Goal: Feedback & Contribution: Submit feedback/report problem

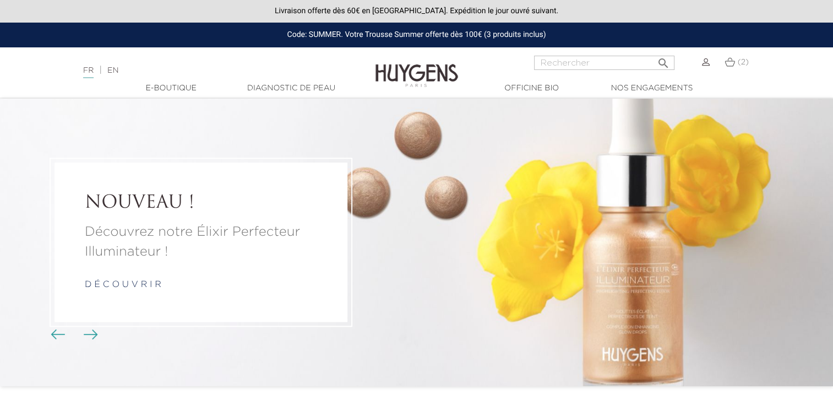
click at [704, 69] on div at bounding box center [692, 69] width 35 height 26
click at [705, 64] on img at bounding box center [706, 62] width 8 height 8
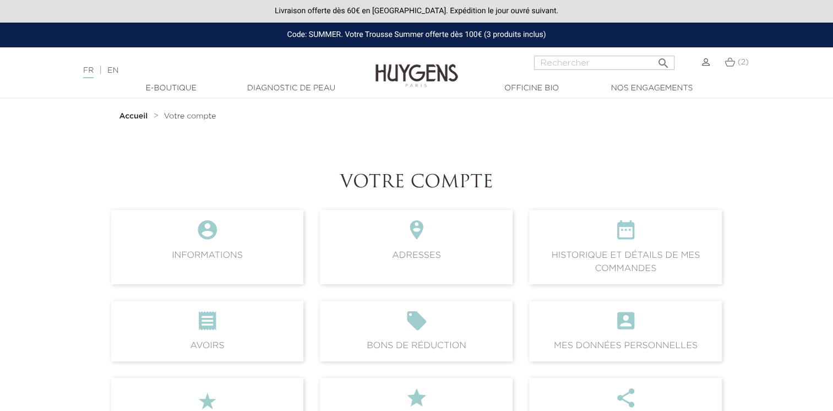
click at [194, 115] on span "Votre compte" at bounding box center [190, 116] width 52 height 8
click at [706, 65] on img at bounding box center [706, 62] width 8 height 8
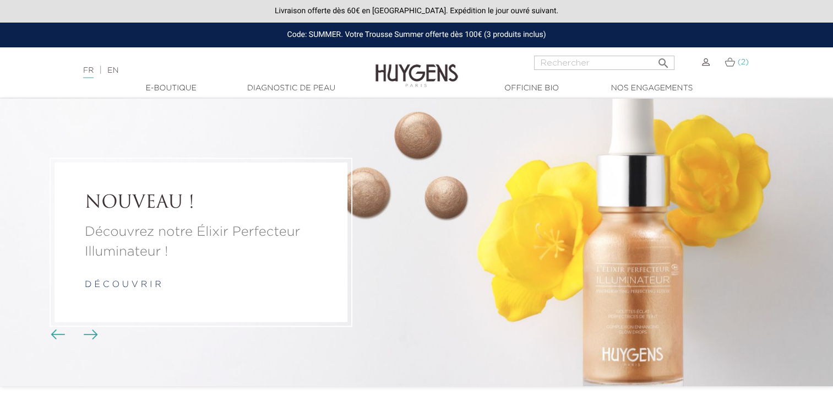
click at [737, 63] on link "(2)" at bounding box center [737, 62] width 24 height 9
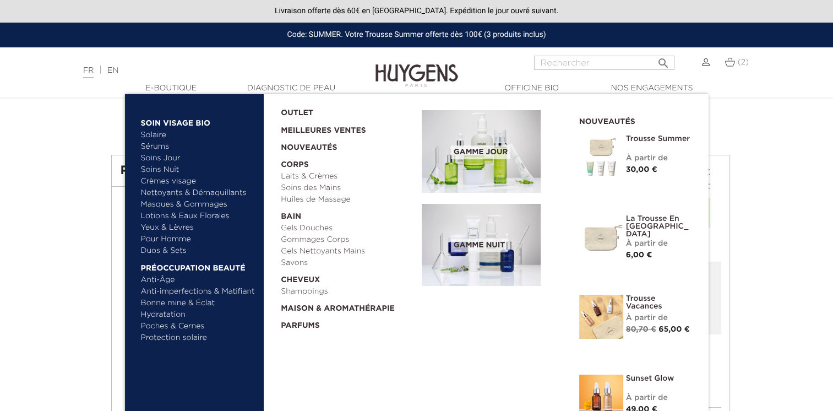
click at [403, 351] on div "  Soin Visage Bio Solaire  " at bounding box center [417, 343] width 584 height 499
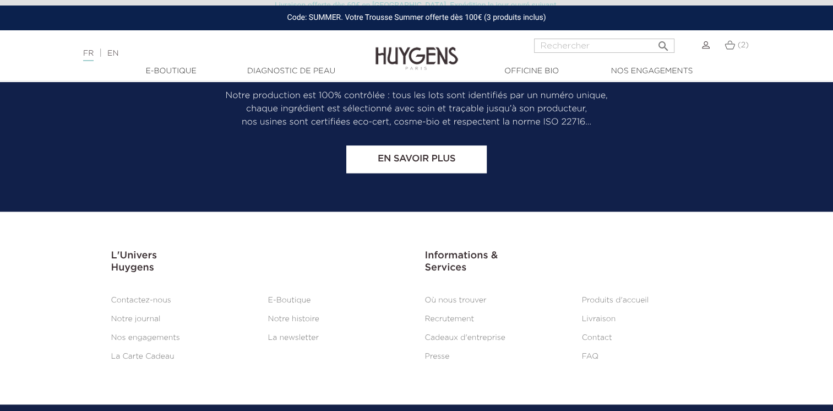
scroll to position [1375, 0]
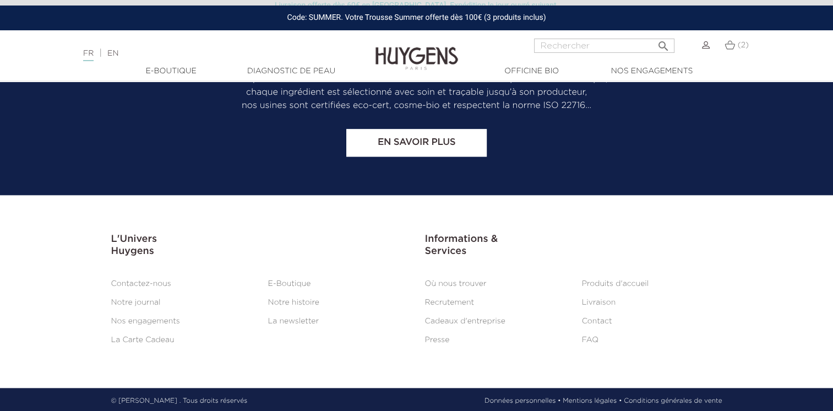
click at [145, 280] on link "Contactez-nous" at bounding box center [141, 284] width 60 height 8
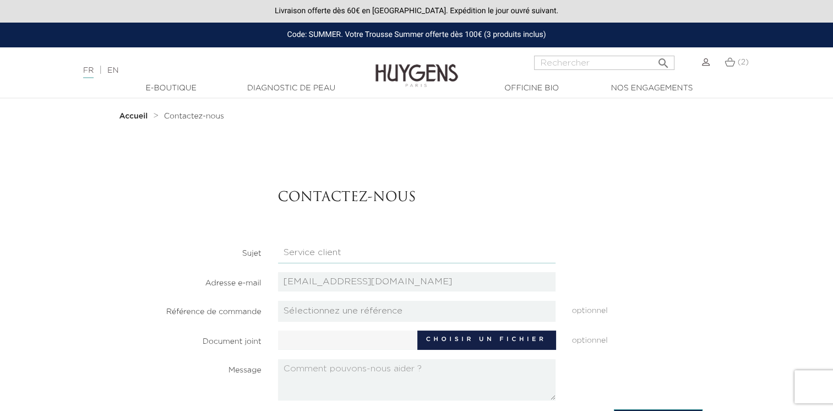
click at [326, 257] on select "Candidatures Boutiques Candidatures Siège Partenariats Relations Presse Service…" at bounding box center [417, 252] width 278 height 21
click at [278, 242] on select "Candidatures Boutiques Candidatures Siège Partenariats Relations Presse Service…" at bounding box center [417, 252] width 278 height 21
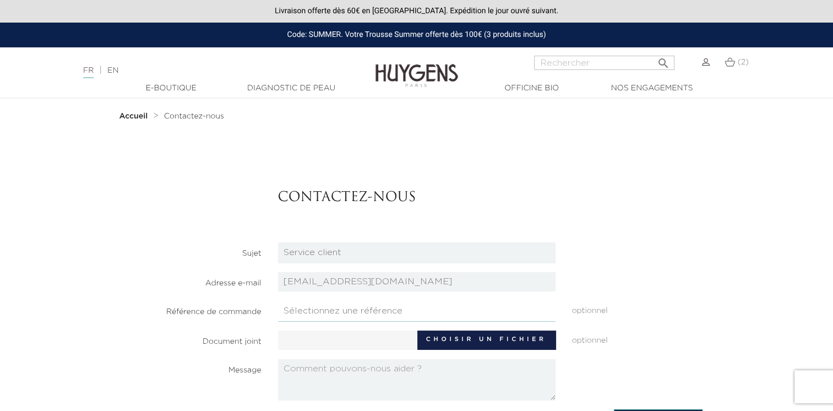
click at [335, 309] on select "Sélectionnez une référence KVXKSPTDB TWHISPVMH JLQBJXZUW ZPESJBULU AEXCSGIYR" at bounding box center [417, 311] width 278 height 21
select select "27418"
click at [278, 301] on select "Sélectionnez une référence KVXKSPTDB TWHISPVMH JLQBJXZUW ZPESJBULU AEXCSGIYR" at bounding box center [417, 311] width 278 height 21
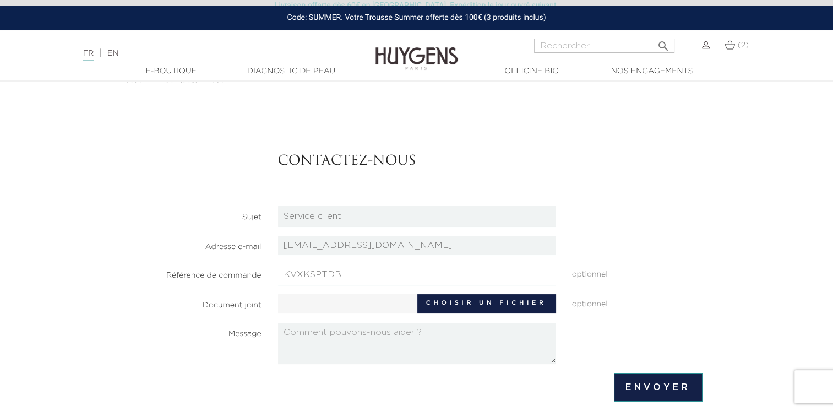
scroll to position [55, 0]
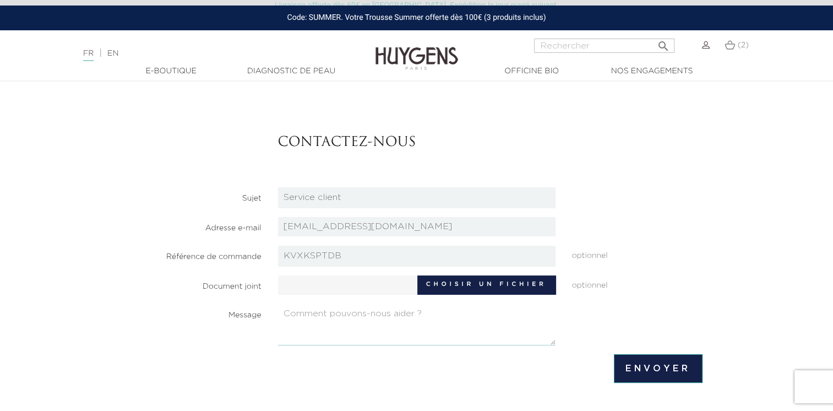
click at [419, 314] on textarea at bounding box center [417, 324] width 278 height 41
click at [495, 336] on textarea "Bonjour, J'ai passé ma commande le 7/07/25, vous avez encaissé le montant alors…" at bounding box center [417, 324] width 278 height 41
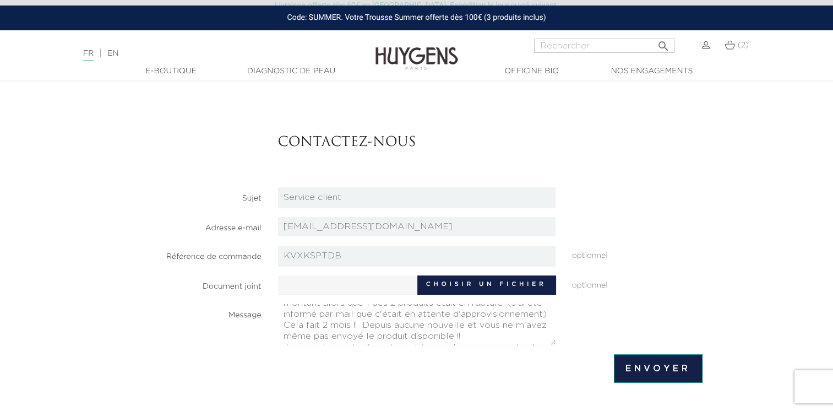
scroll to position [110, 0]
drag, startPoint x: 286, startPoint y: 314, endPoint x: 438, endPoint y: 348, distance: 156.2
click at [438, 348] on form "Contactez-nous Sujet Candidatures Boutiques Candidatures Siège Partenariats Rel…" at bounding box center [417, 244] width 572 height 275
type textarea "Bonjour, J'ai passé ma commande le 7/07/25, vous avez encaissé le montant alors…"
click at [578, 159] on div "Contactez-nous" at bounding box center [490, 142] width 441 height 71
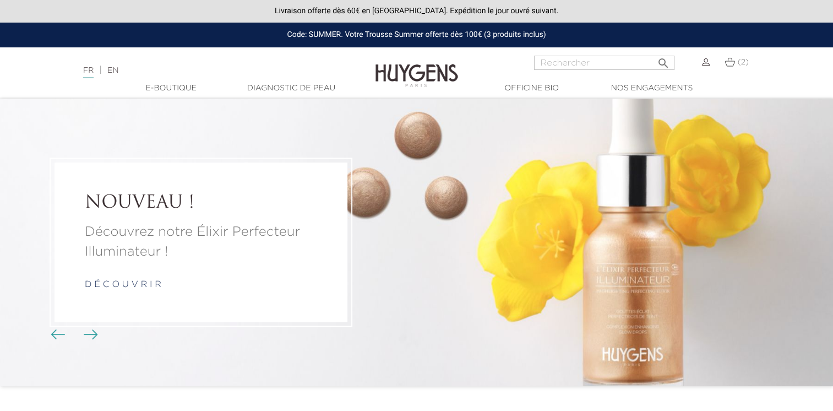
drag, startPoint x: 740, startPoint y: 64, endPoint x: 741, endPoint y: 72, distance: 8.3
click at [740, 64] on span "(2)" at bounding box center [743, 62] width 11 height 8
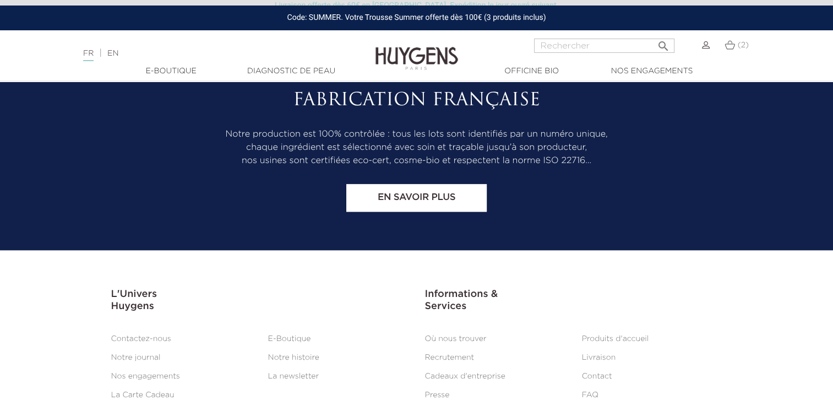
scroll to position [1375, 0]
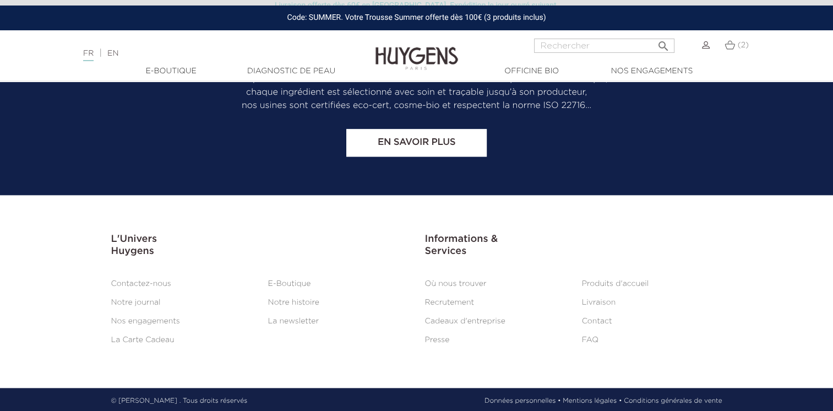
click at [142, 281] on link "Contactez-nous" at bounding box center [141, 284] width 60 height 8
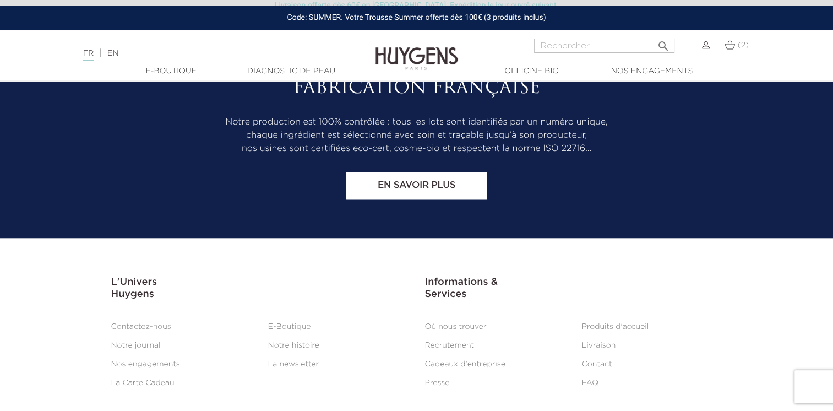
scroll to position [1037, 0]
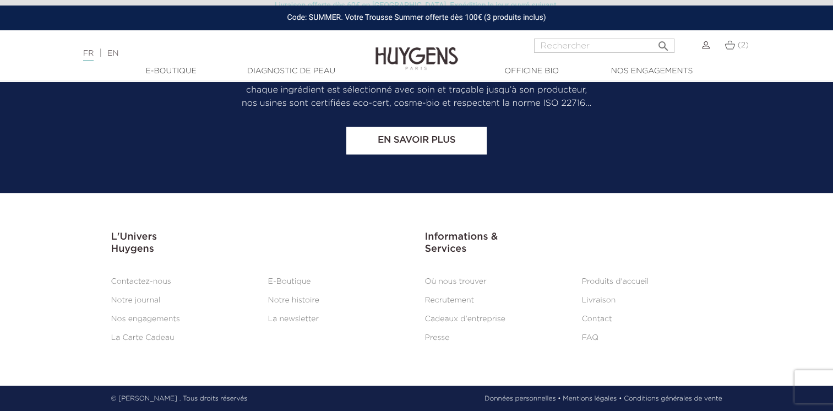
click at [150, 285] on link "Contactez-nous" at bounding box center [141, 282] width 60 height 8
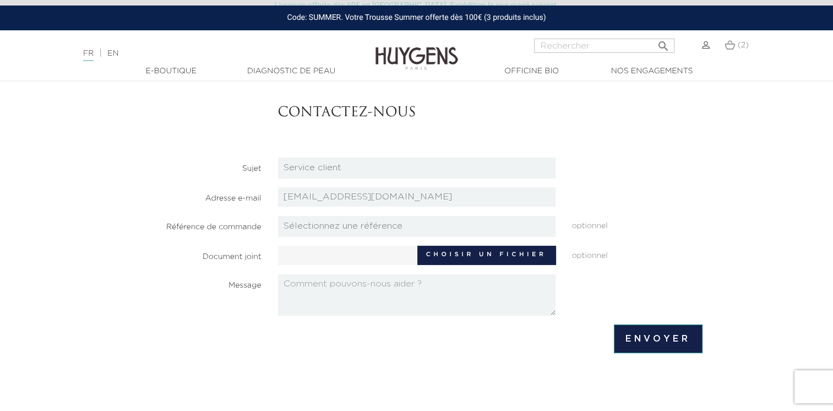
scroll to position [110, 0]
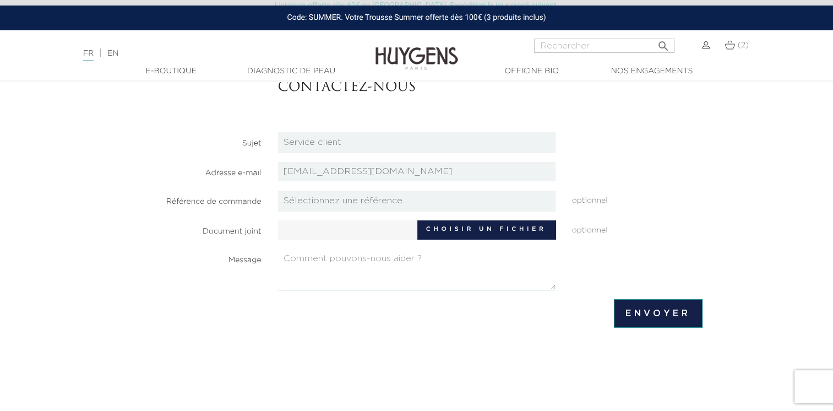
click at [371, 262] on textarea at bounding box center [417, 269] width 278 height 41
paste textarea "Bonjour, J'ai passé ma commande le 7/07/25, vous avez encaissé le montant alors…"
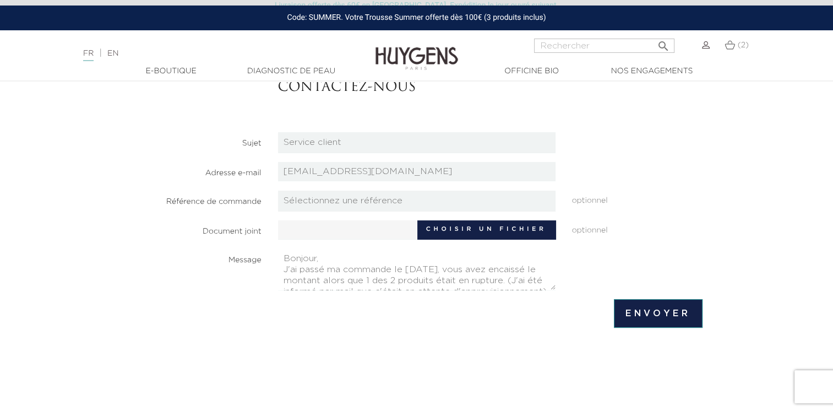
scroll to position [0, 0]
type textarea "Bonjour, J'ai passé ma commande le 7/07/25, vous avez encaissé le montant alors…"
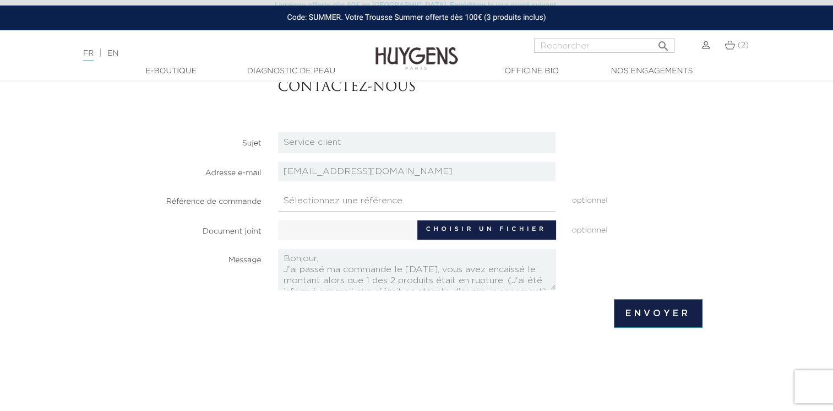
click at [361, 204] on select "Sélectionnez une référence KVXKSPTDB TWHISPVMH JLQBJXZUW ZPESJBULU AEXCSGIYR" at bounding box center [417, 201] width 278 height 21
select select "27418"
click at [278, 191] on select "Sélectionnez une référence KVXKSPTDB TWHISPVMH JLQBJXZUW ZPESJBULU AEXCSGIYR" at bounding box center [417, 201] width 278 height 21
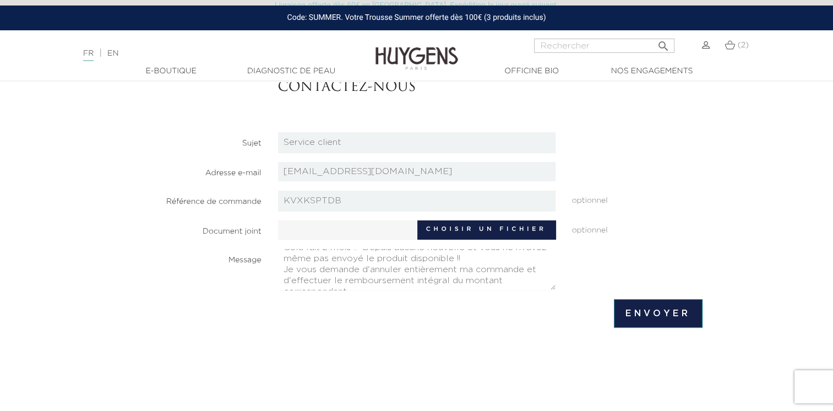
click at [465, 275] on textarea "Bonjour, J'ai passé ma commande le 7/07/25, vous avez encaissé le montant alors…" at bounding box center [417, 269] width 278 height 41
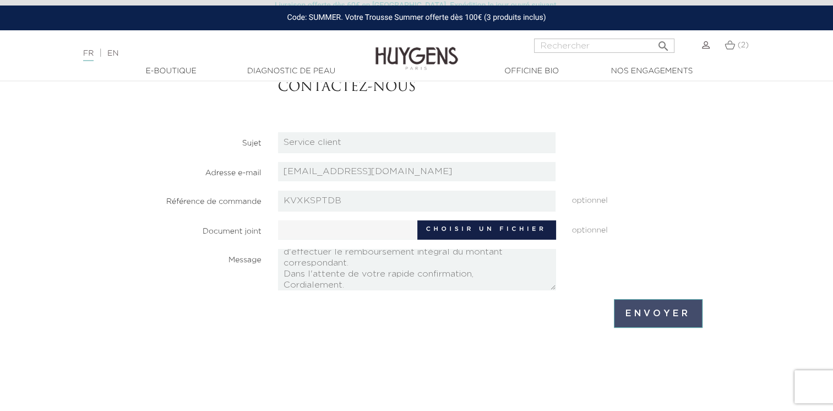
click at [626, 310] on input "Envoyer" at bounding box center [658, 313] width 88 height 29
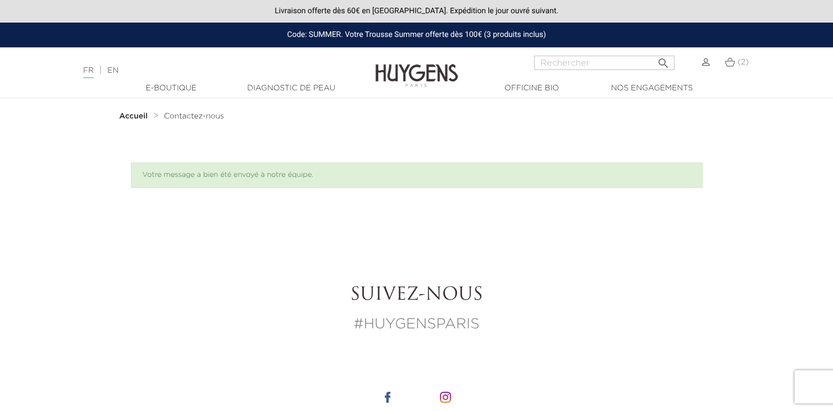
click at [703, 65] on img at bounding box center [706, 62] width 8 height 8
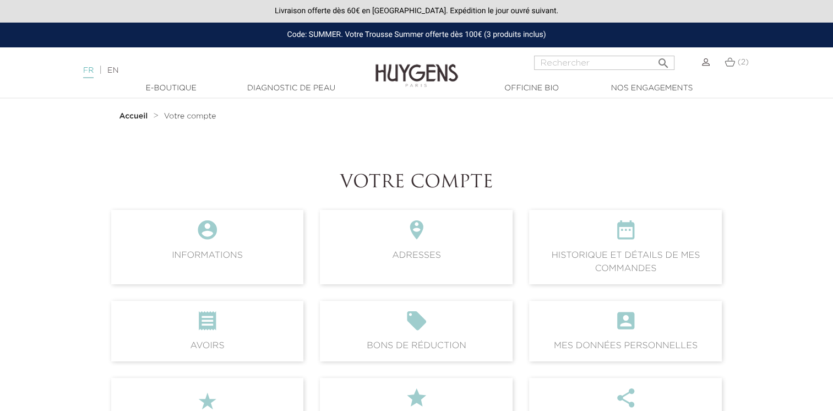
click at [92, 73] on link "FR" at bounding box center [88, 73] width 10 height 12
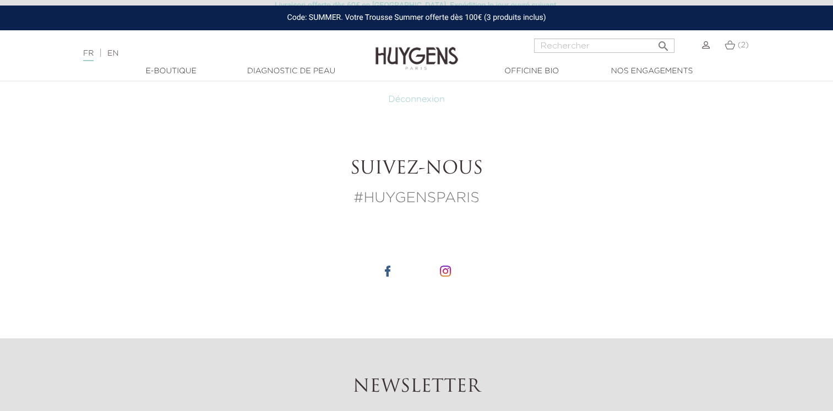
scroll to position [136, 0]
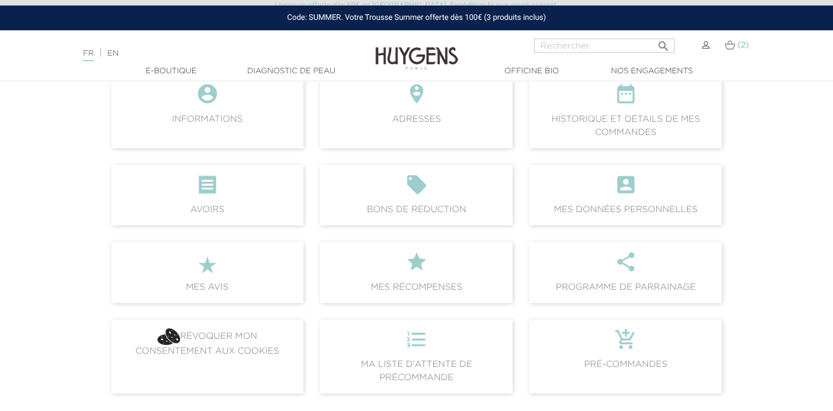
click at [730, 50] on img at bounding box center [730, 44] width 10 height 9
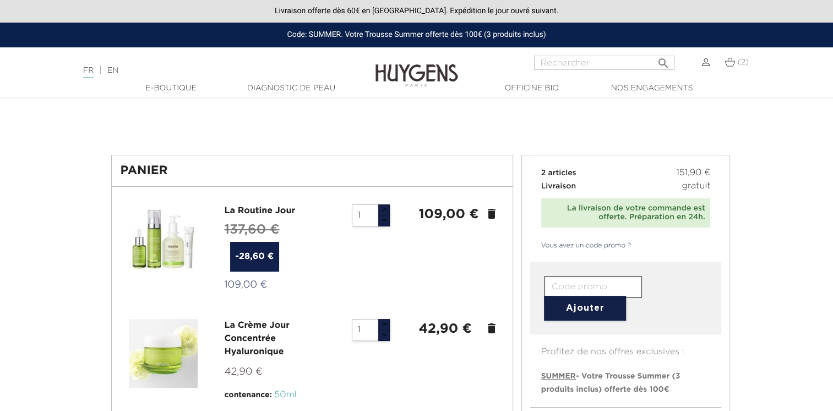
click at [708, 66] on img at bounding box center [706, 62] width 8 height 8
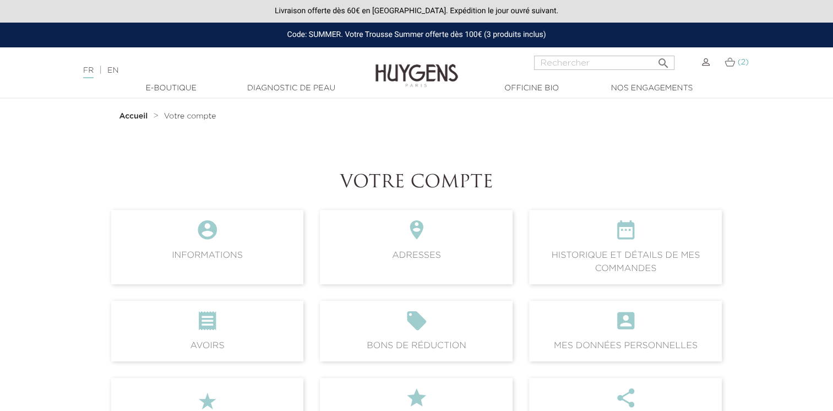
click at [741, 67] on link "(2)" at bounding box center [737, 62] width 24 height 9
